Goal: Book appointment/travel/reservation

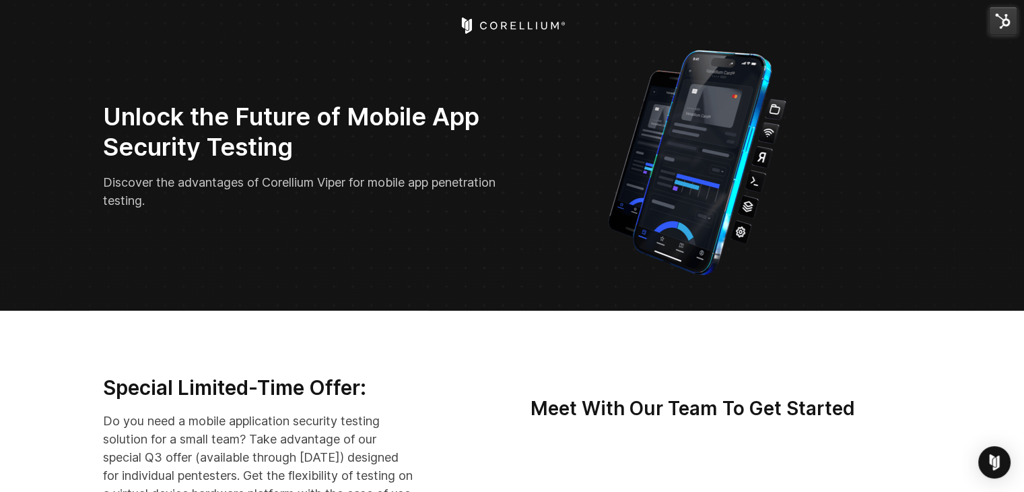
click at [1005, 27] on img at bounding box center [1003, 21] width 28 height 28
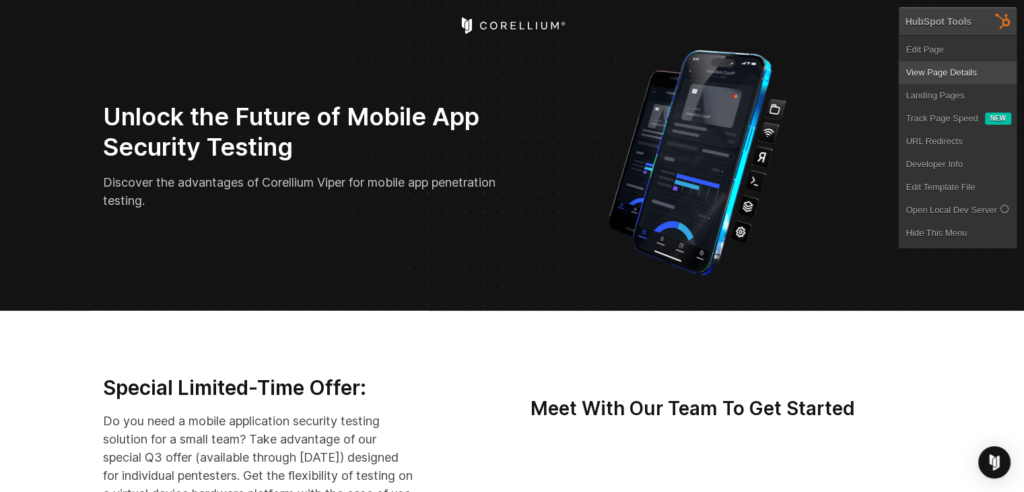
click at [968, 74] on link "View Page Details" at bounding box center [958, 72] width 118 height 23
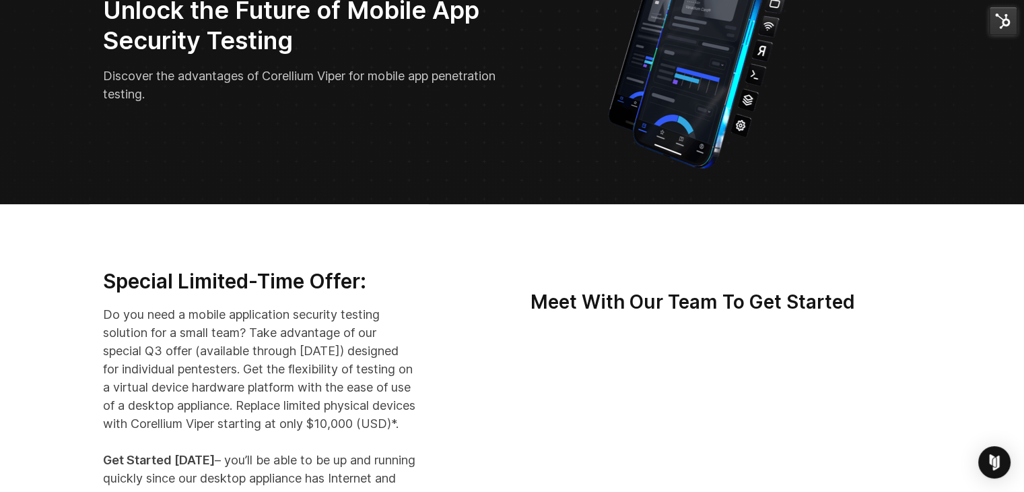
scroll to position [85, 0]
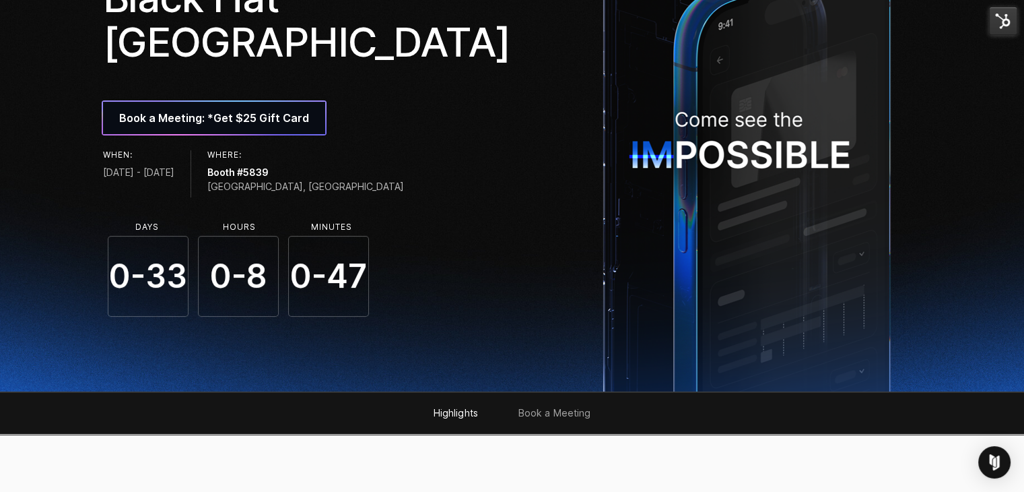
click at [989, 14] on img at bounding box center [1003, 21] width 28 height 28
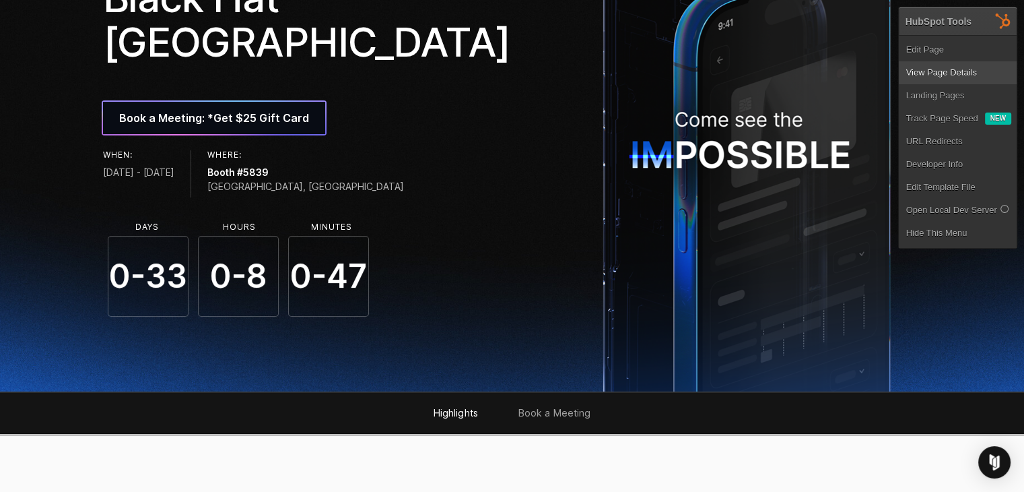
click at [959, 73] on link "View Page Details" at bounding box center [958, 72] width 118 height 23
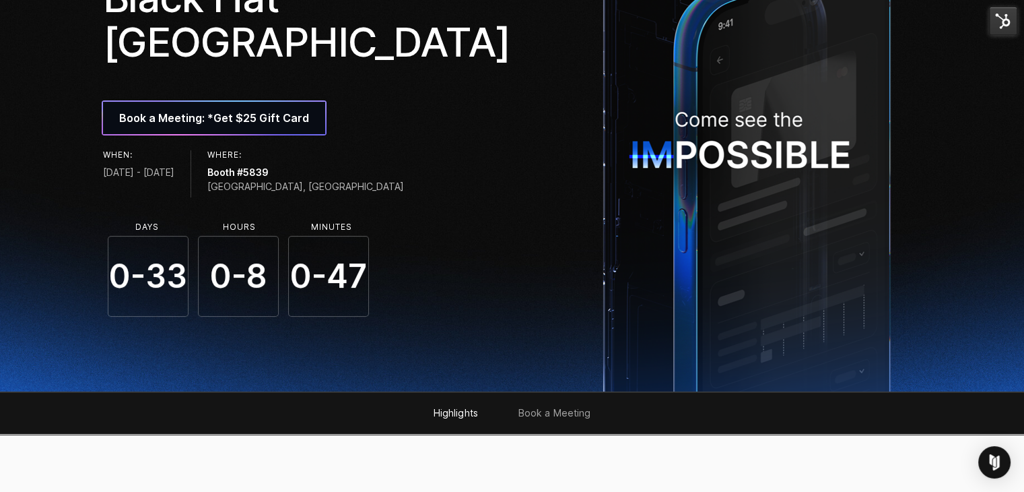
scroll to position [104, 0]
